Goal: Task Accomplishment & Management: Manage account settings

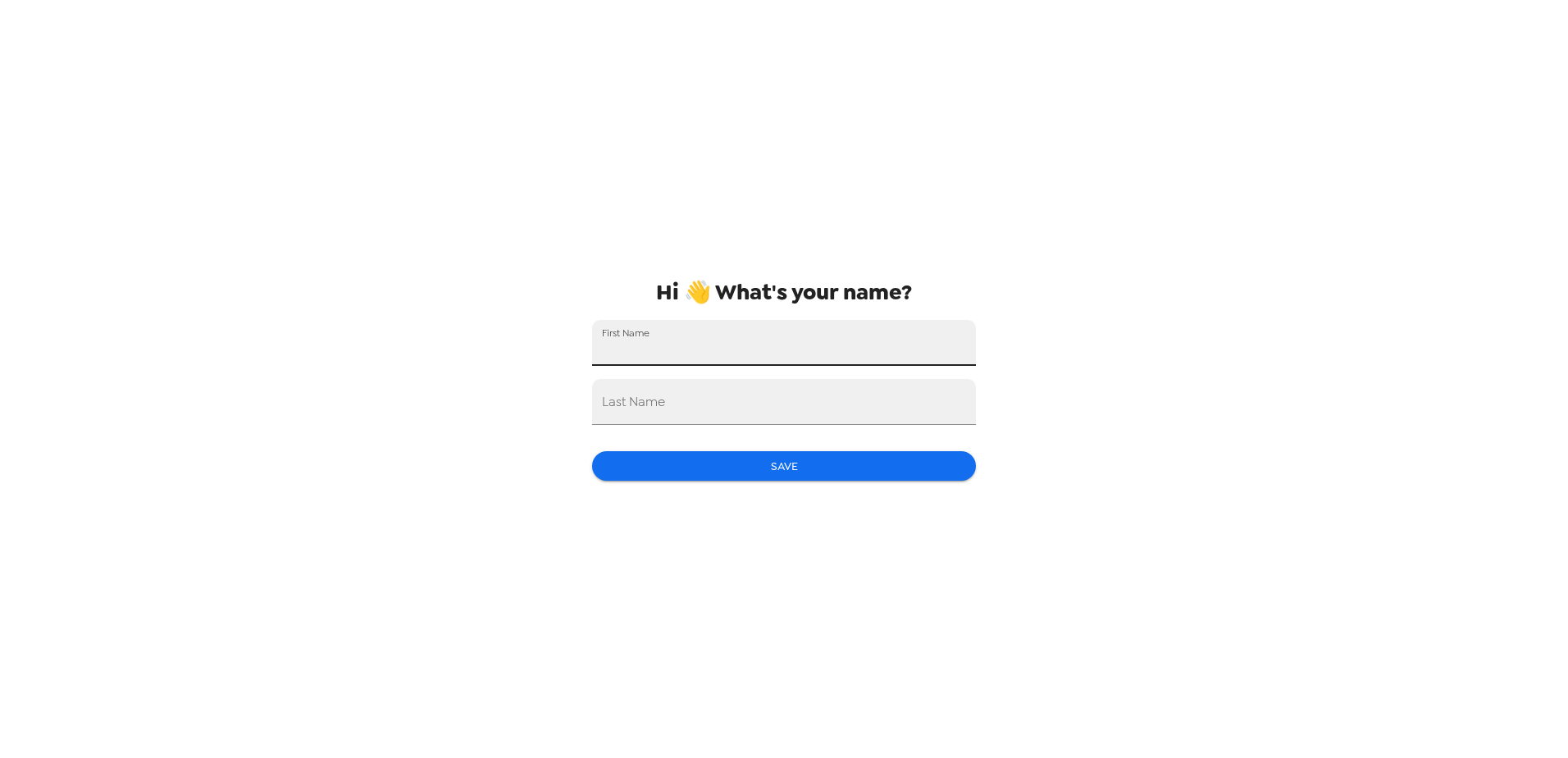
click at [698, 339] on input "First Name" at bounding box center [784, 343] width 384 height 46
type input "[PERSON_NAME]"
click at [801, 464] on button "Save" at bounding box center [784, 466] width 384 height 30
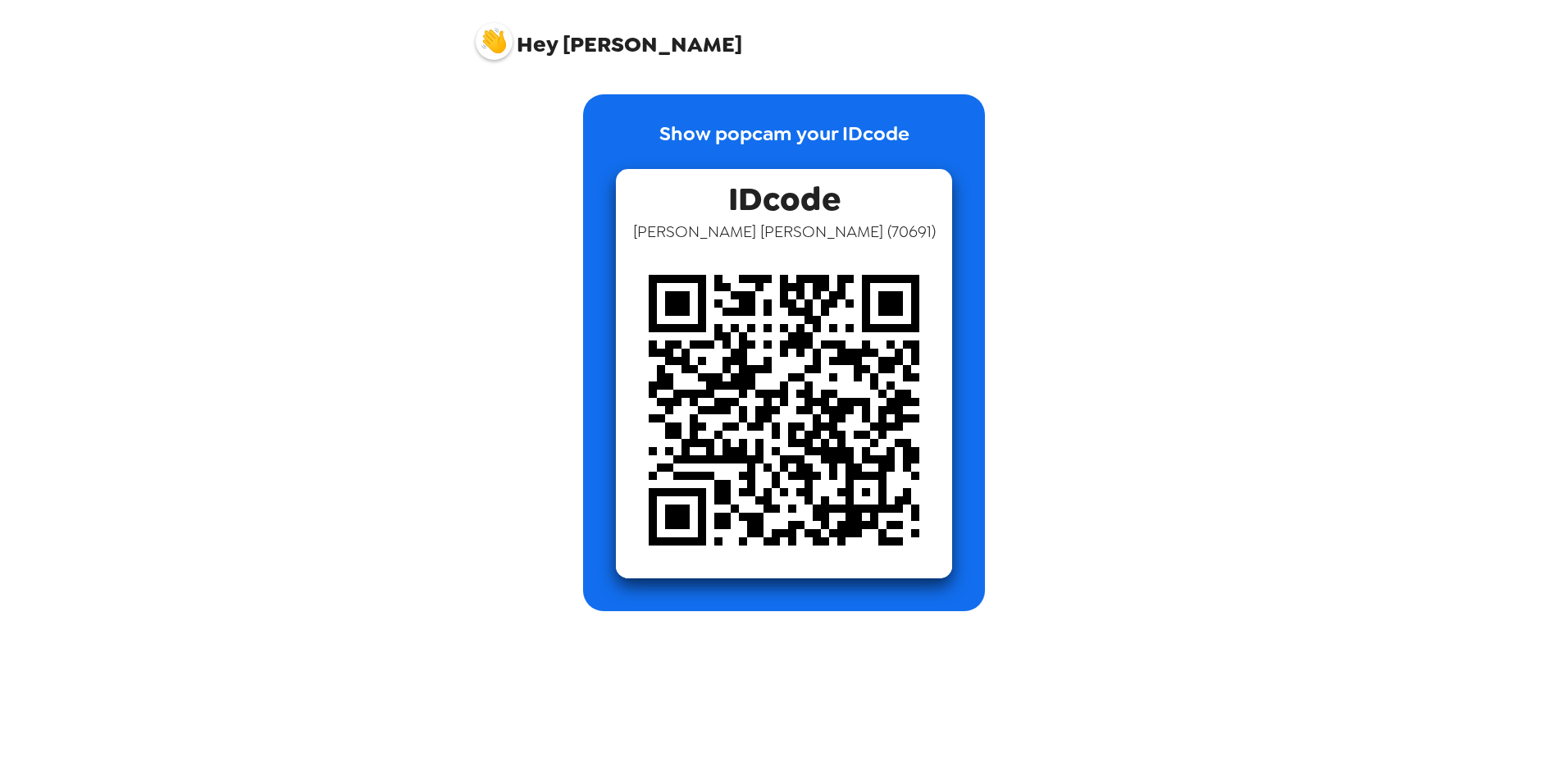
click at [505, 40] on img at bounding box center [494, 41] width 37 height 37
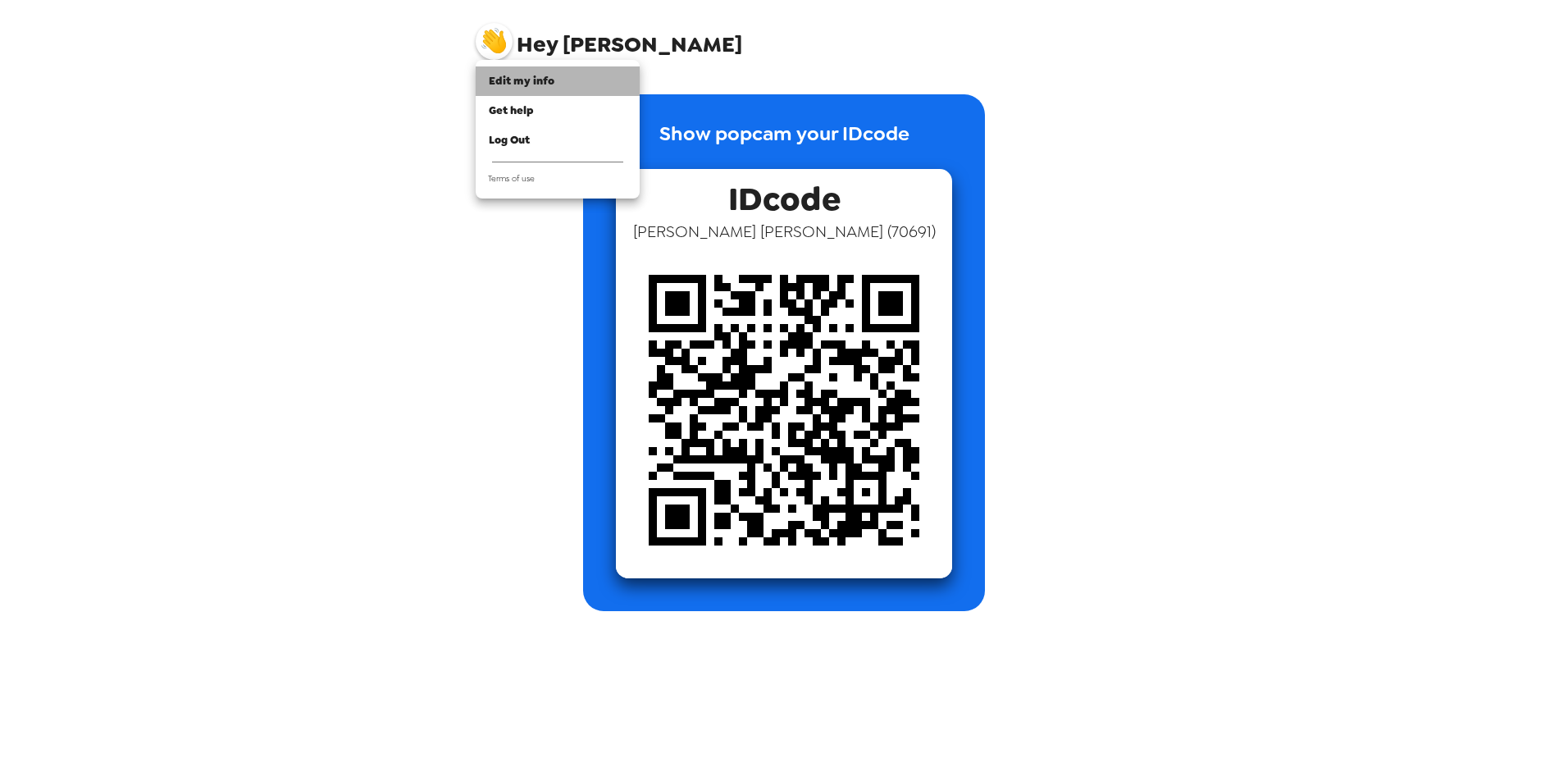
click at [527, 81] on span "Edit my info" at bounding box center [521, 81] width 65 height 14
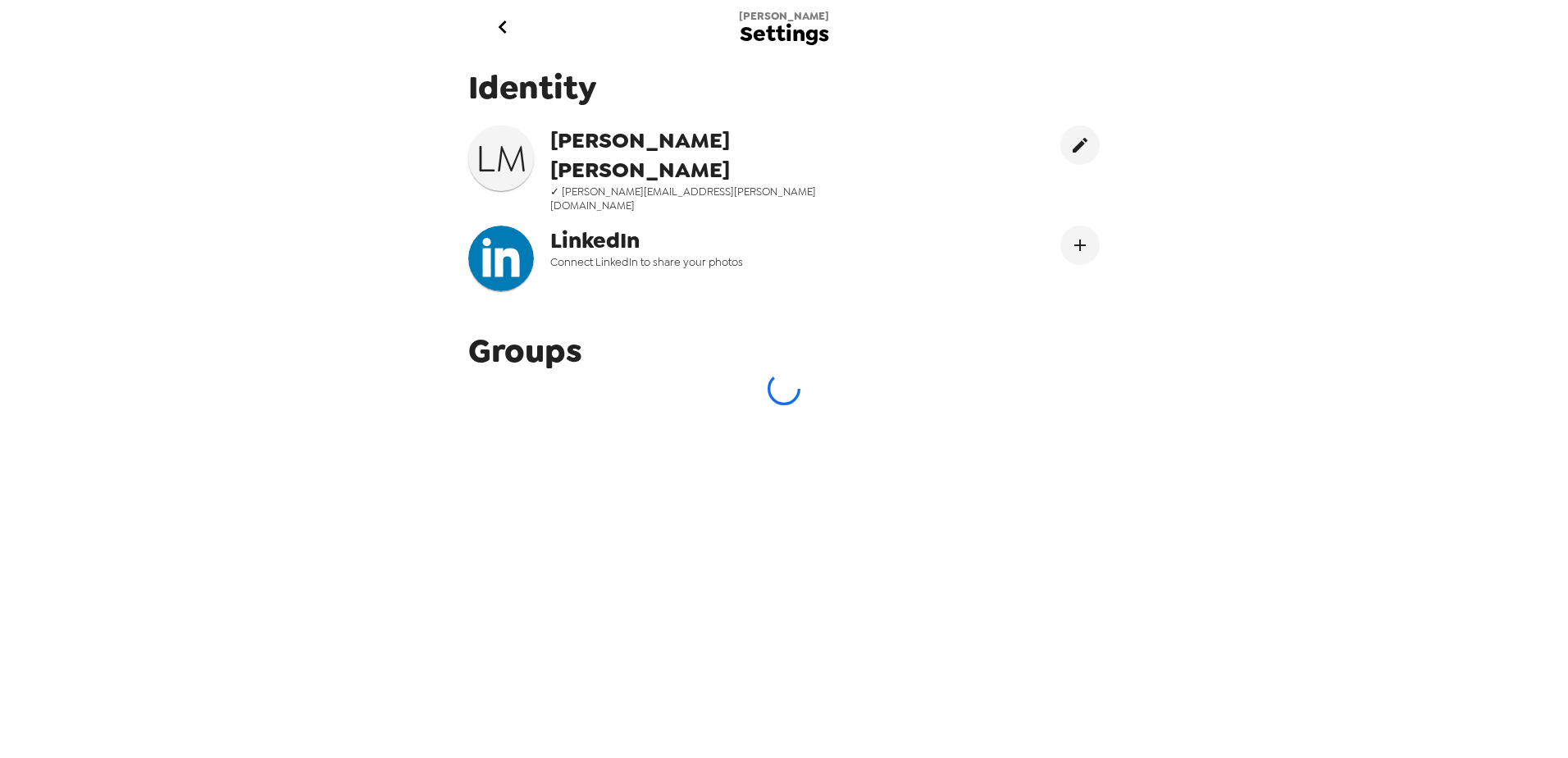
click at [372, 333] on div "Lisa Settings Identity L M Lisa Metzinger ✓ lisa.metzinger@gmail.com LinkedIn C…" at bounding box center [784, 379] width 1568 height 758
click at [571, 139] on span "[PERSON_NAME]" at bounding box center [716, 155] width 331 height 59
click at [1072, 144] on icon "edit" at bounding box center [1080, 145] width 15 height 15
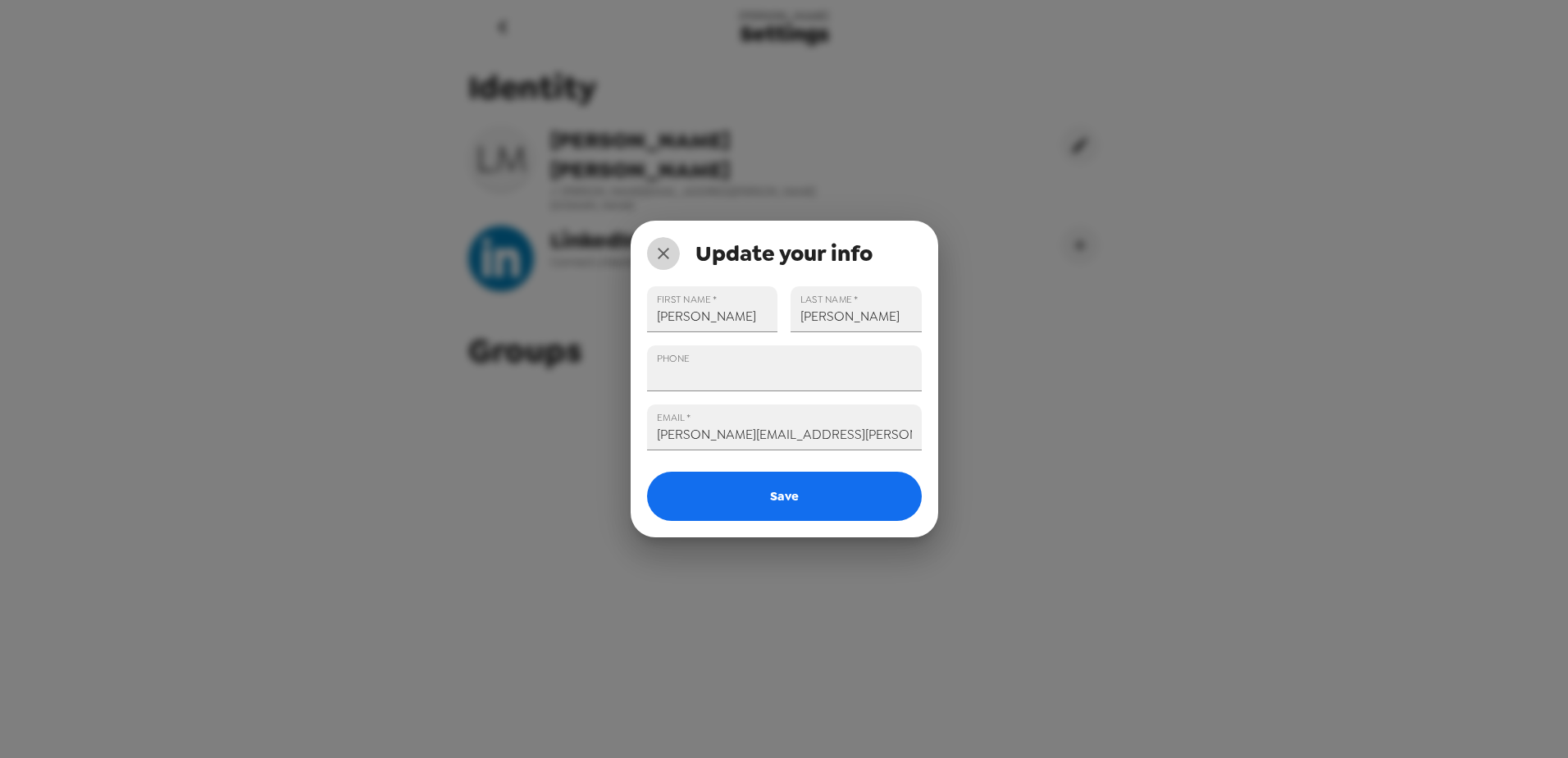
click at [665, 255] on icon "close" at bounding box center [663, 253] width 12 height 12
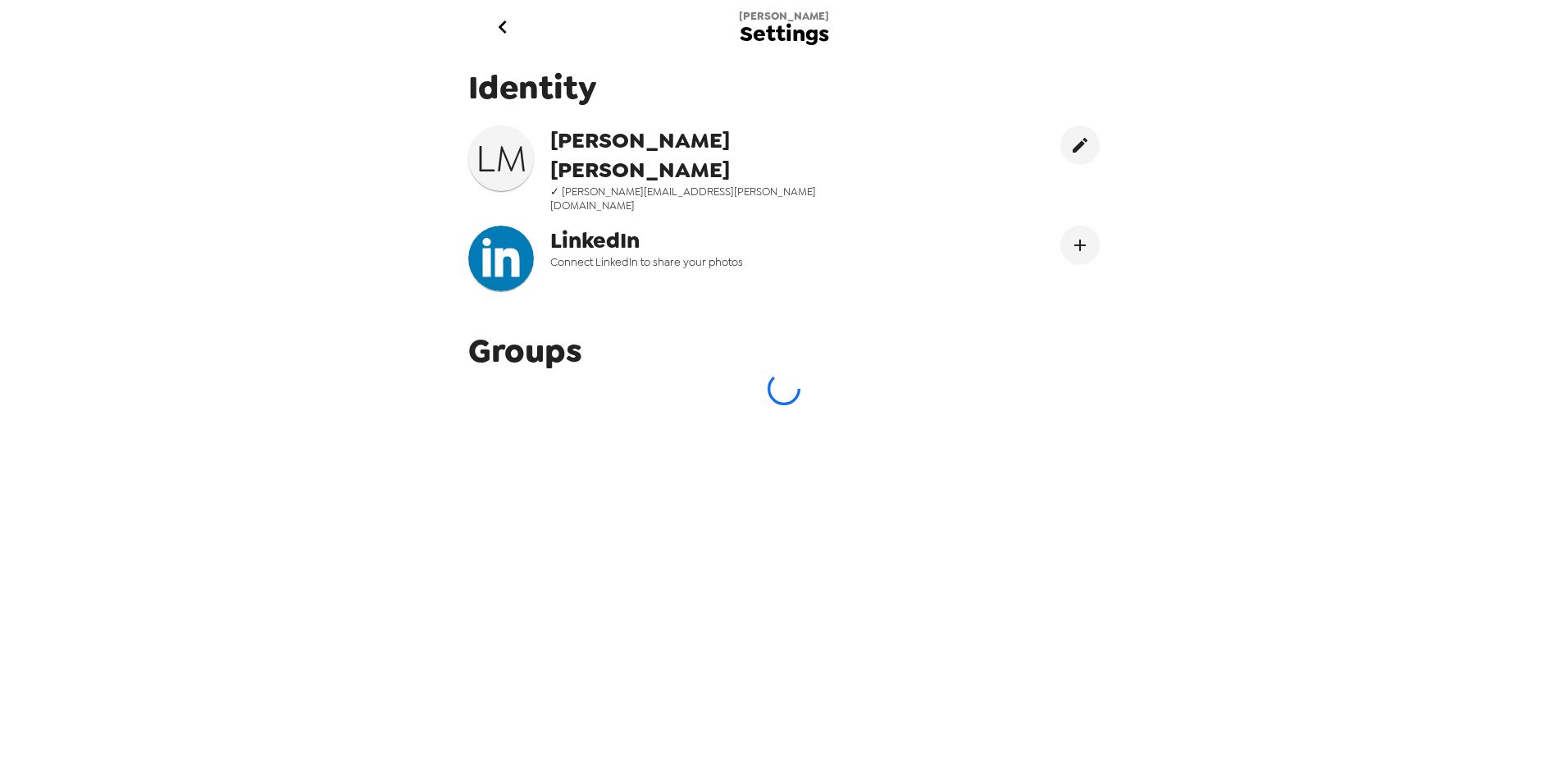
click at [508, 27] on icon "go back" at bounding box center [502, 27] width 26 height 26
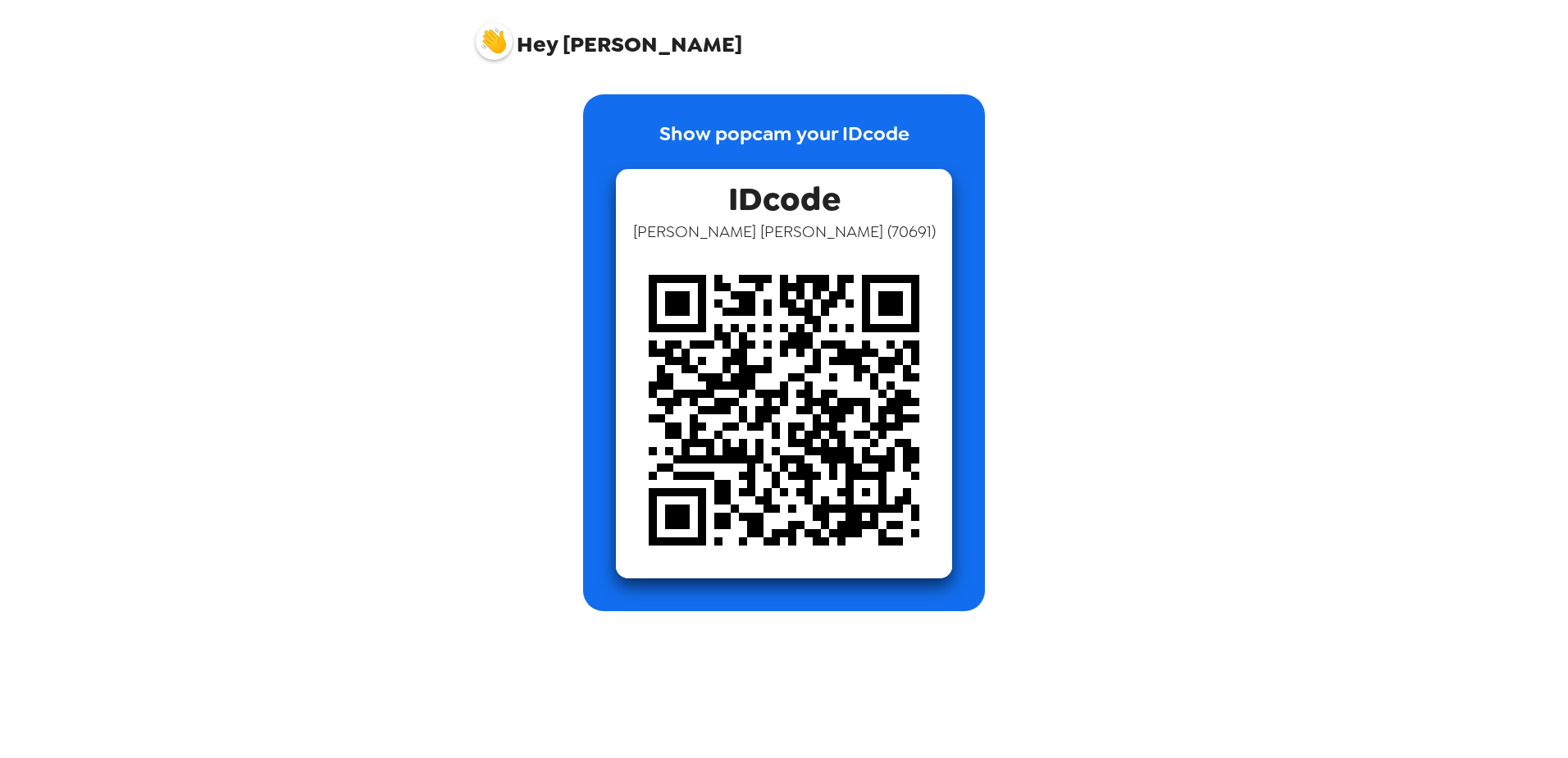
click at [499, 40] on img at bounding box center [494, 41] width 37 height 37
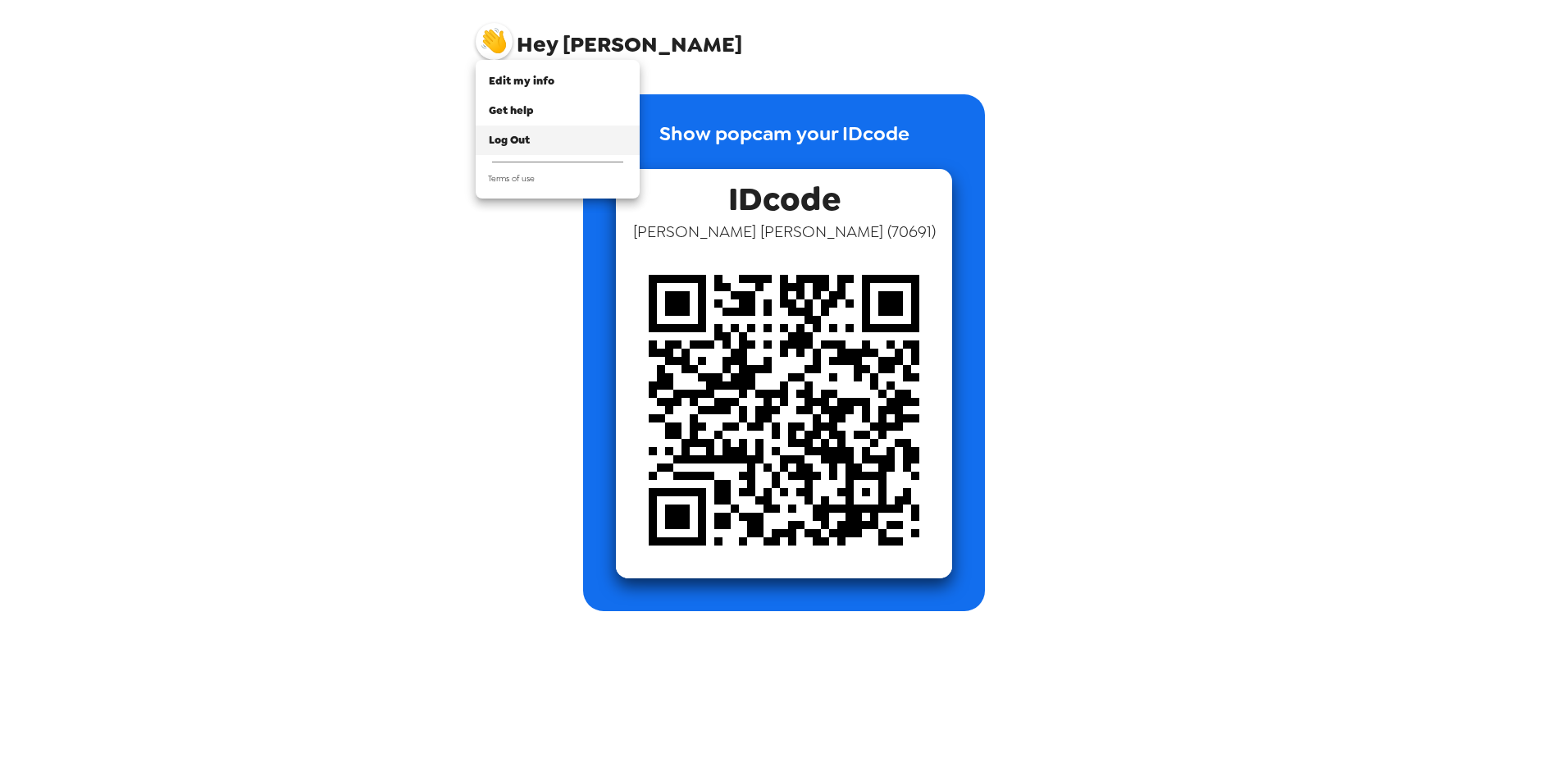
click at [516, 138] on span "Log Out" at bounding box center [509, 141] width 41 height 14
